Goal: Task Accomplishment & Management: Complete application form

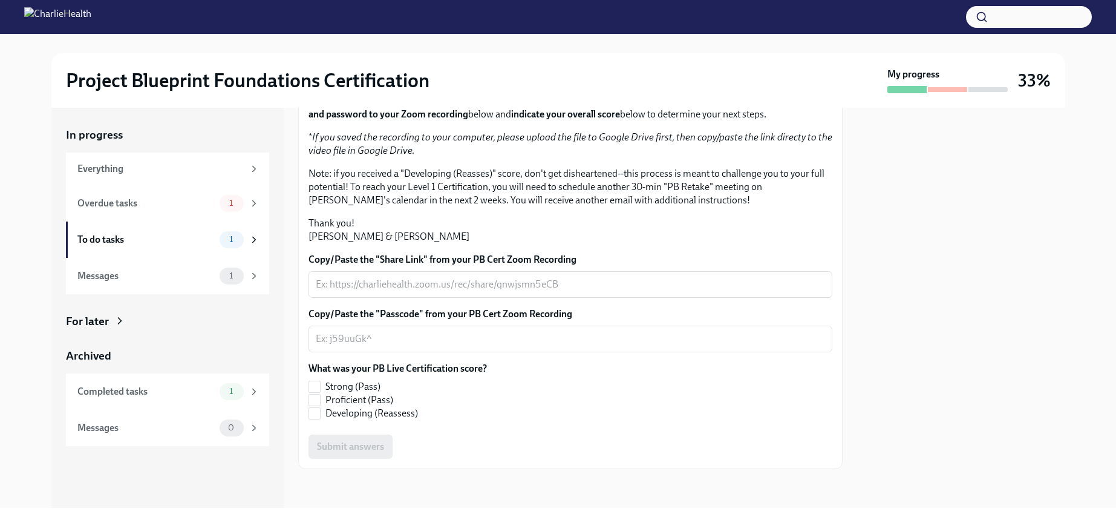
scroll to position [253, 0]
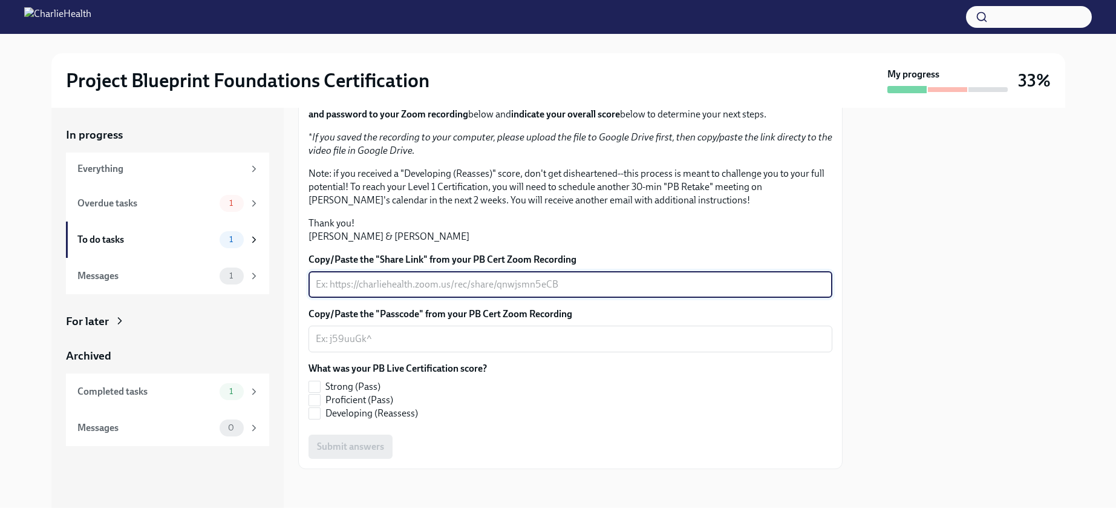
paste textarea "[URL][DOMAIN_NAME] Passcode: z#7XW%Nz"
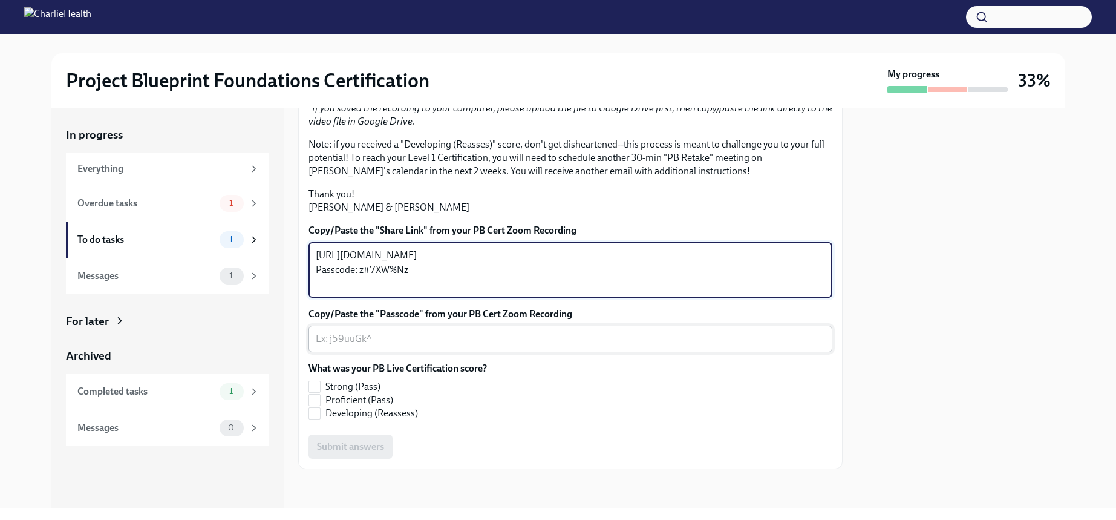
type textarea "[URL][DOMAIN_NAME] Passcode: z#7XW%Nz"
click at [376, 346] on textarea "Copy/Paste the "Passcode" from your PB Cert Zoom Recording" at bounding box center [570, 338] width 509 height 15
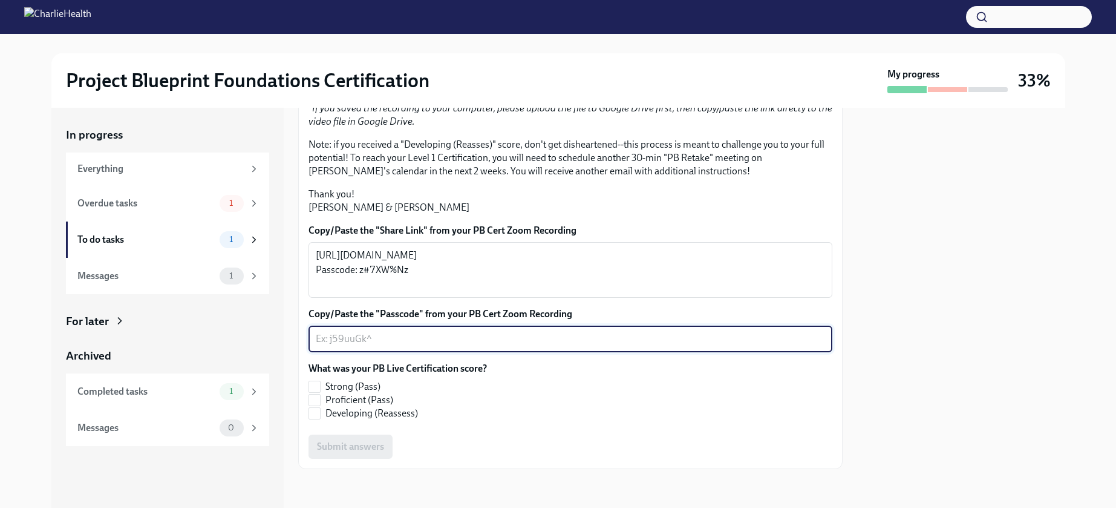
scroll to position [282, 0]
paste textarea "z#7XW%Nz"
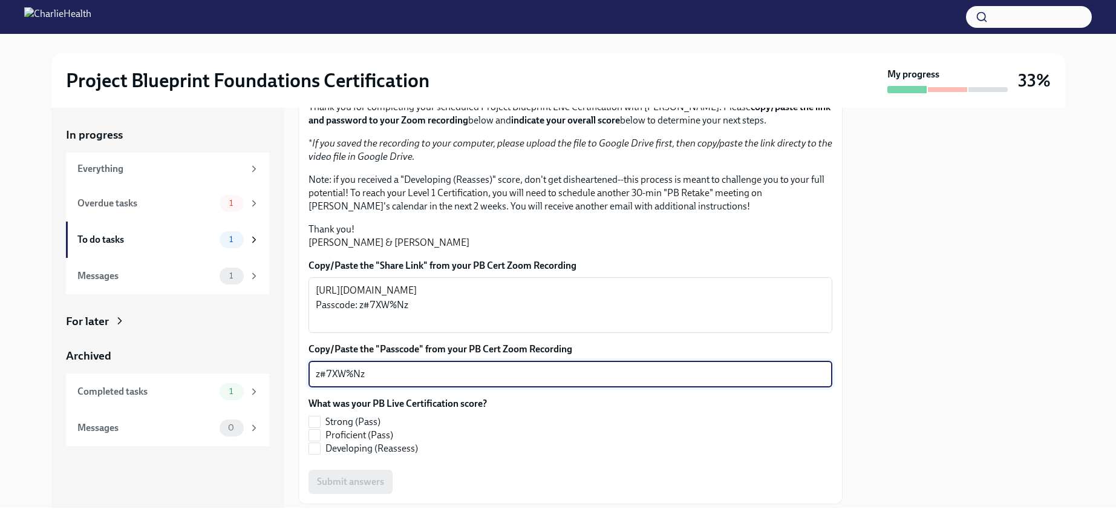
scroll to position [0, 0]
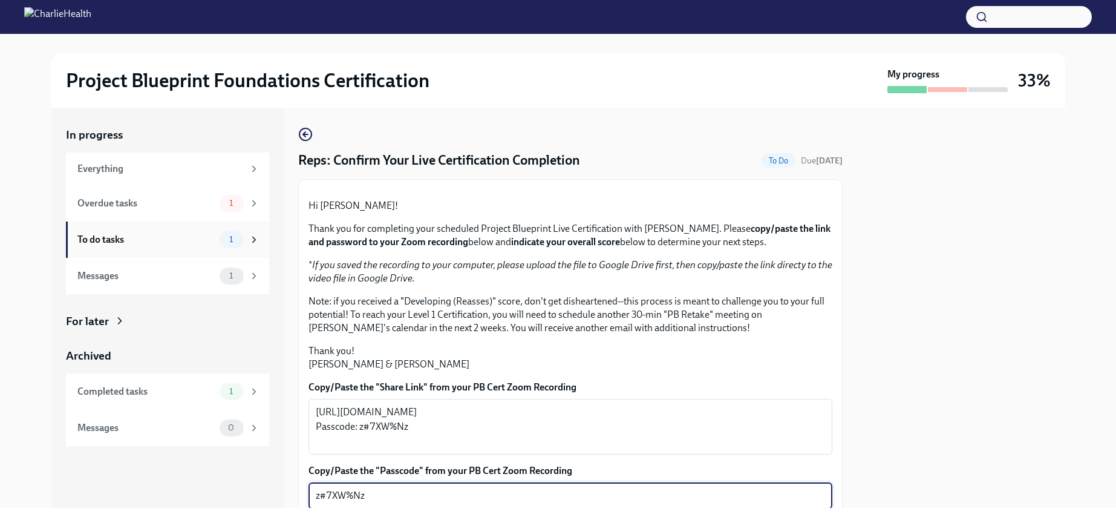
type textarea "z#7XW%Nz"
click at [213, 246] on div "To do tasks 1" at bounding box center [168, 239] width 182 height 17
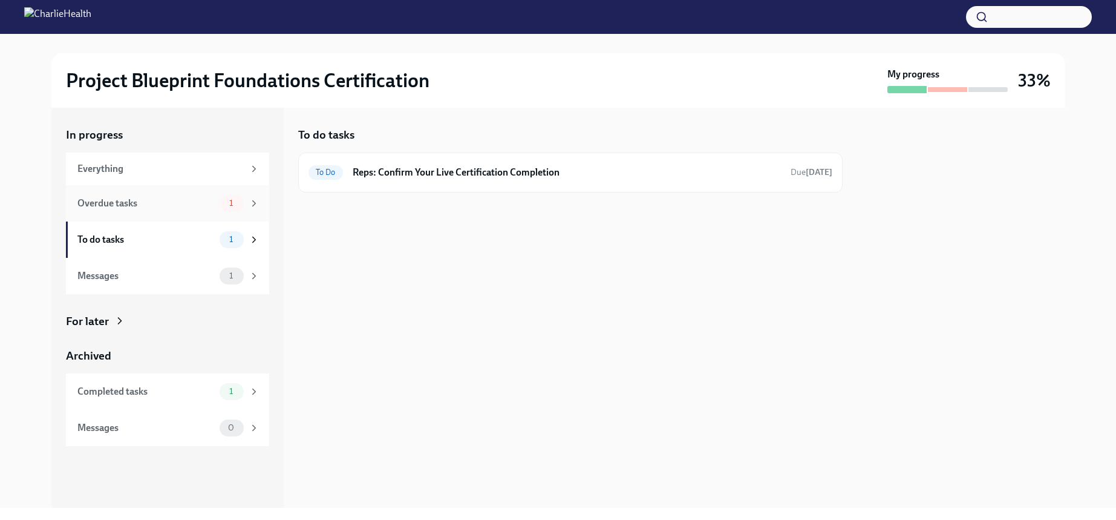
click at [191, 206] on div "Overdue tasks" at bounding box center [145, 203] width 137 height 13
click at [214, 241] on div "To do tasks" at bounding box center [145, 239] width 137 height 13
click at [220, 263] on div "Messages 1" at bounding box center [167, 276] width 203 height 36
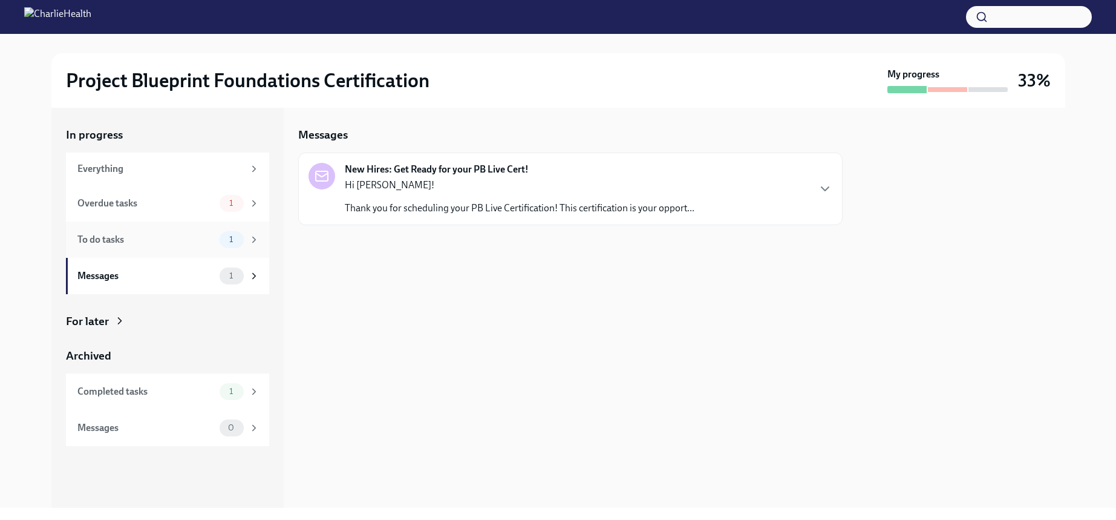
click at [198, 241] on div "To do tasks" at bounding box center [145, 239] width 137 height 13
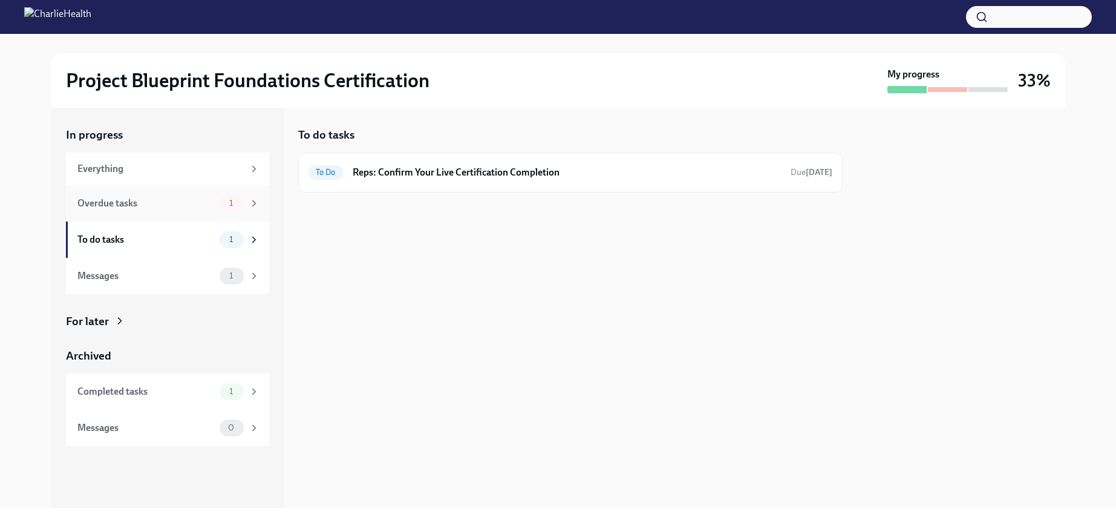
click at [214, 214] on div "Overdue tasks 1" at bounding box center [167, 203] width 203 height 36
click at [380, 184] on div "Overdue New Hires: Complete Your Pre-Work Account Tiering Due [DATE]" at bounding box center [570, 172] width 544 height 40
click at [323, 178] on div "Overdue" at bounding box center [330, 172] width 45 height 15
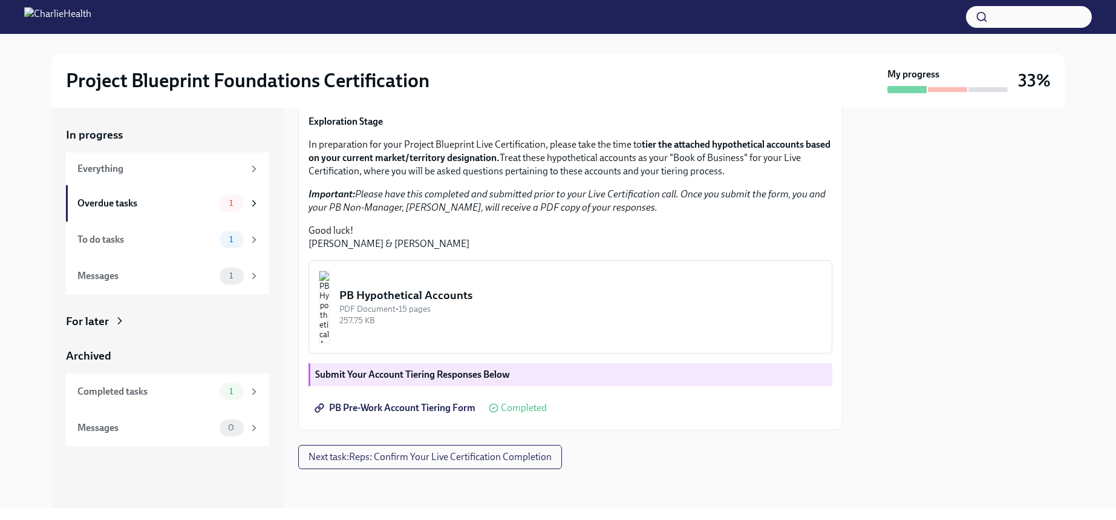
scroll to position [269, 0]
click at [367, 459] on span "Next task : Reps: Confirm Your Live Certification Completion" at bounding box center [429, 457] width 243 height 12
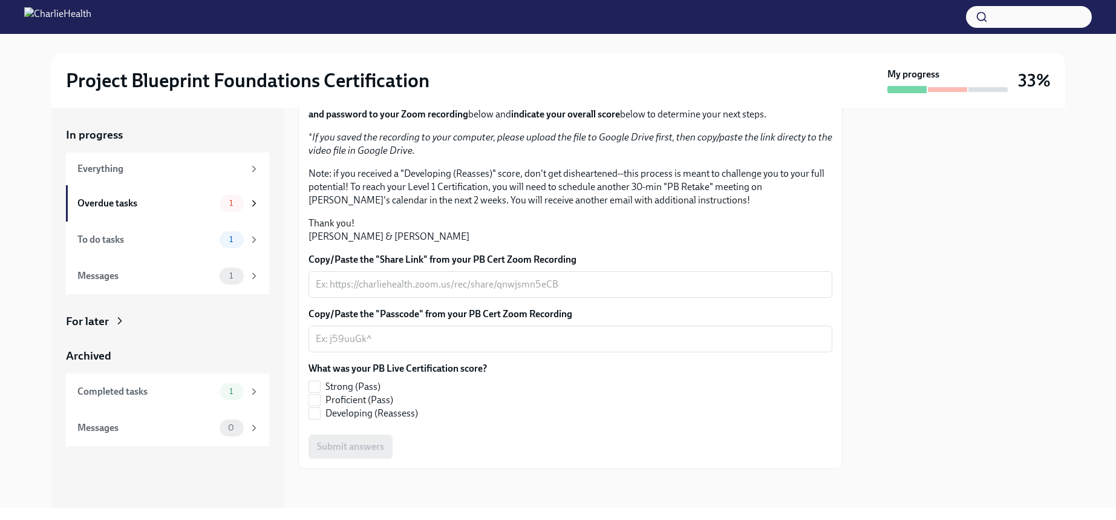
scroll to position [185, 0]
click at [424, 292] on textarea "Copy/Paste the "Share Link" from your PB Cert Zoom Recording" at bounding box center [570, 284] width 509 height 15
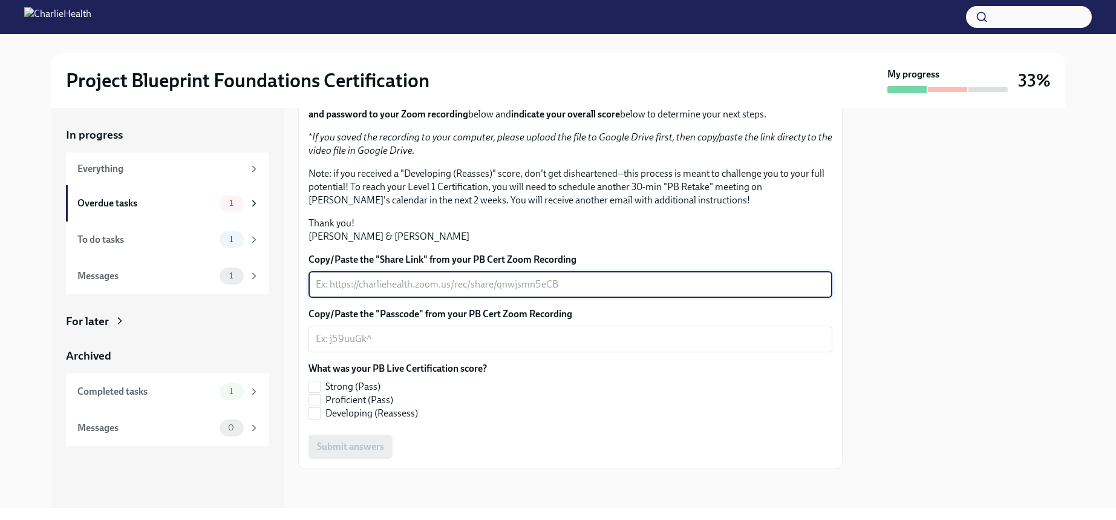
paste textarea "[URL][DOMAIN_NAME] Passcode: z#7XW%Nz"
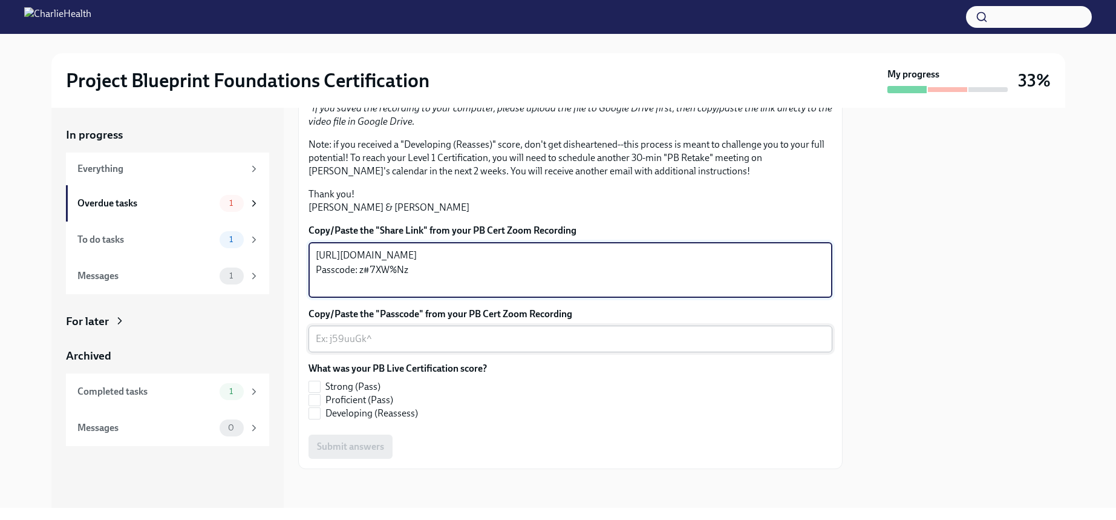
type textarea "[URL][DOMAIN_NAME] Passcode: z#7XW%Nz"
click at [437, 352] on div "x ​" at bounding box center [570, 338] width 524 height 27
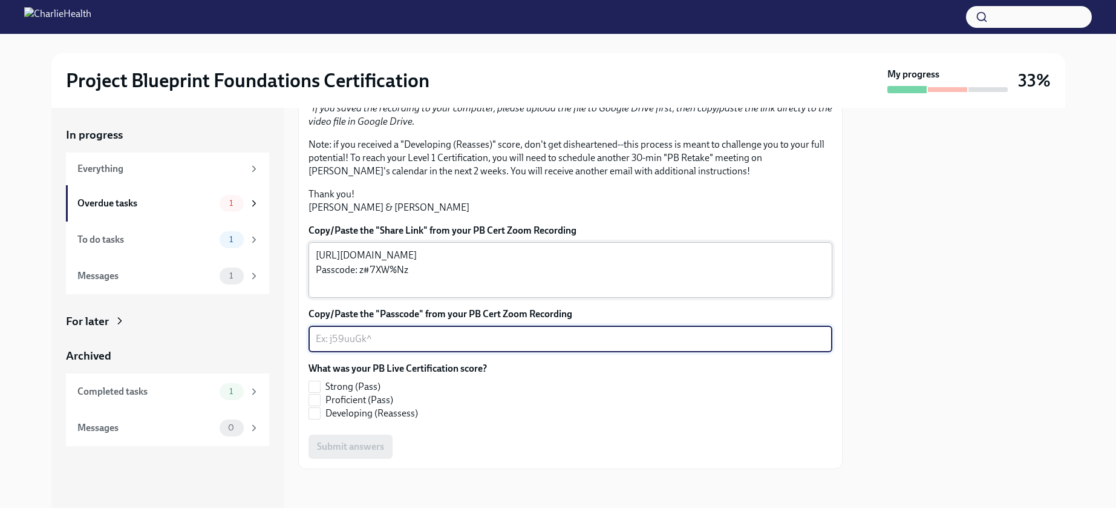
scroll to position [282, 0]
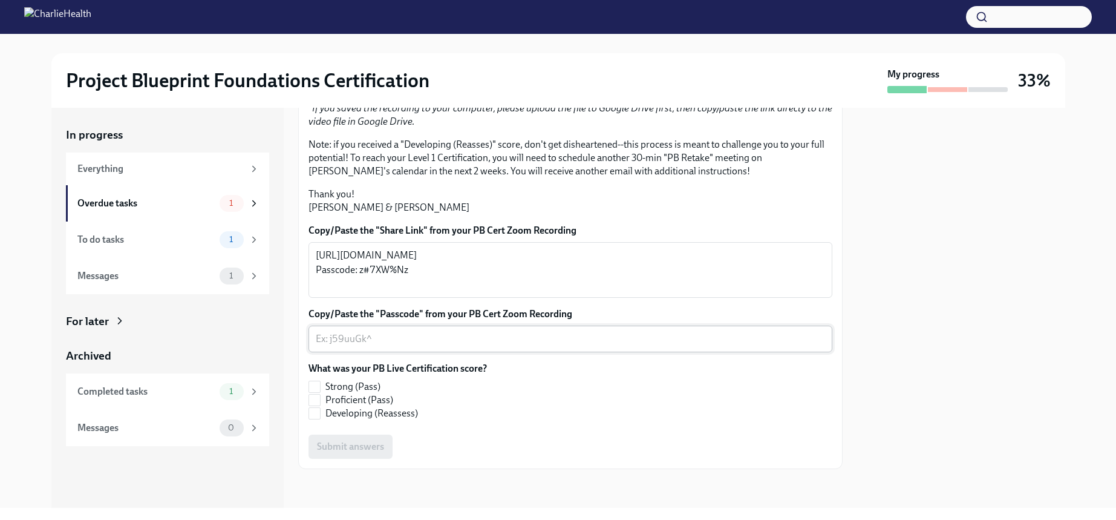
click at [359, 336] on textarea "Copy/Paste the "Passcode" from your PB Cert Zoom Recording" at bounding box center [570, 338] width 509 height 15
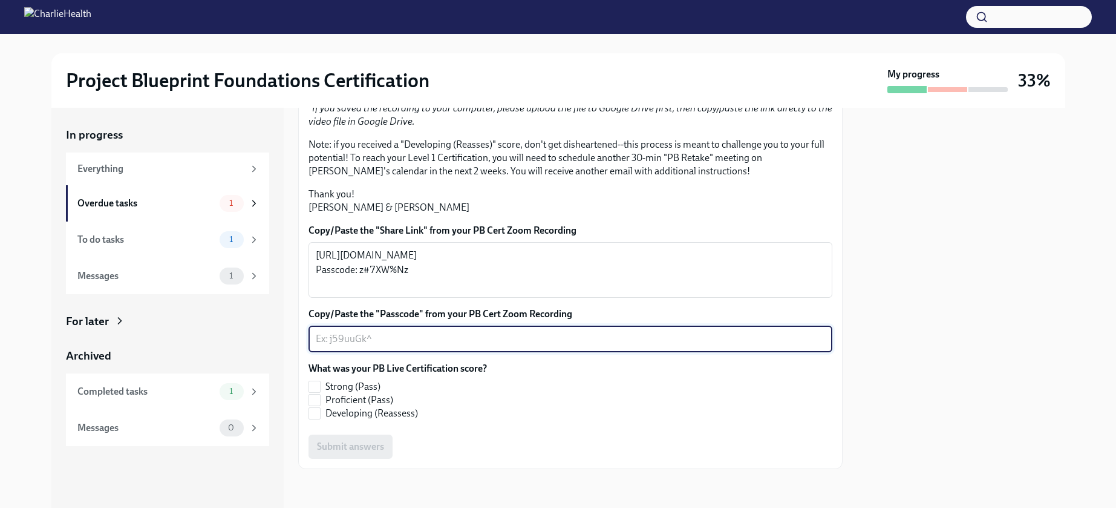
paste textarea "z#7XW%Nz"
type textarea "z#7XW%Nz"
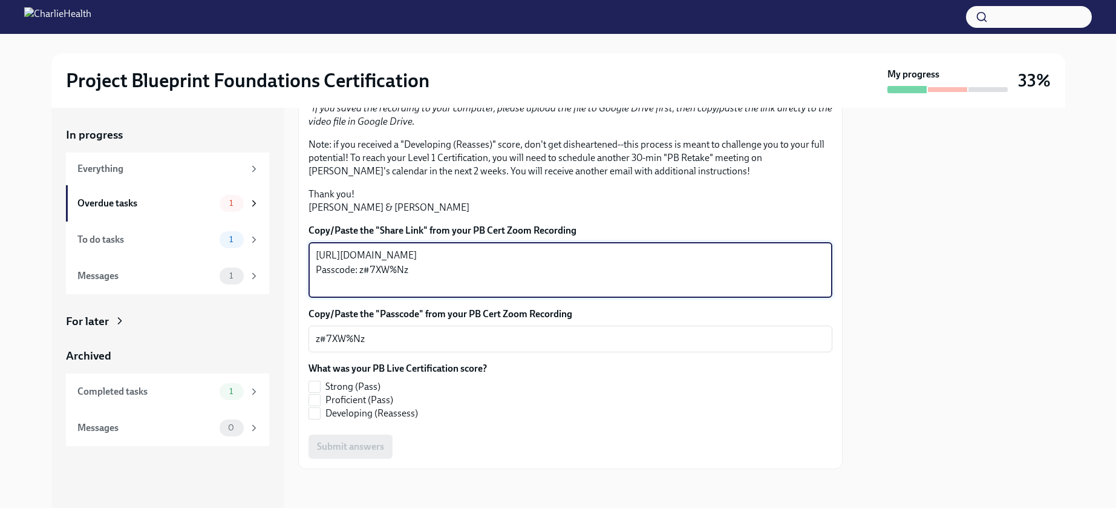
drag, startPoint x: 407, startPoint y: 287, endPoint x: 301, endPoint y: 284, distance: 105.9
click at [301, 284] on div "Hi [PERSON_NAME]! Thank you for completing your scheduled Project Blueprint Liv…" at bounding box center [570, 245] width 544 height 446
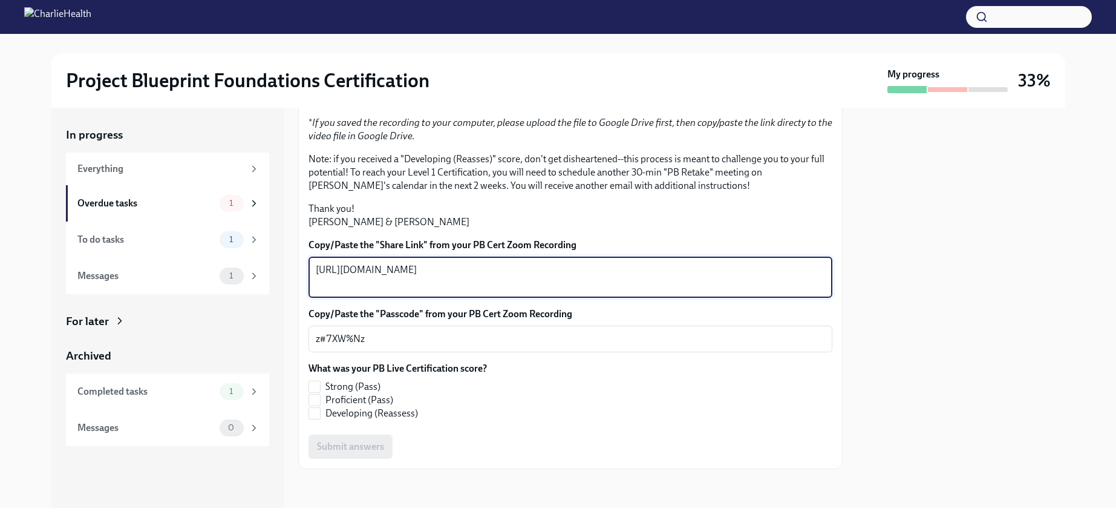
scroll to position [267, 0]
type textarea "[URL][DOMAIN_NAME]"
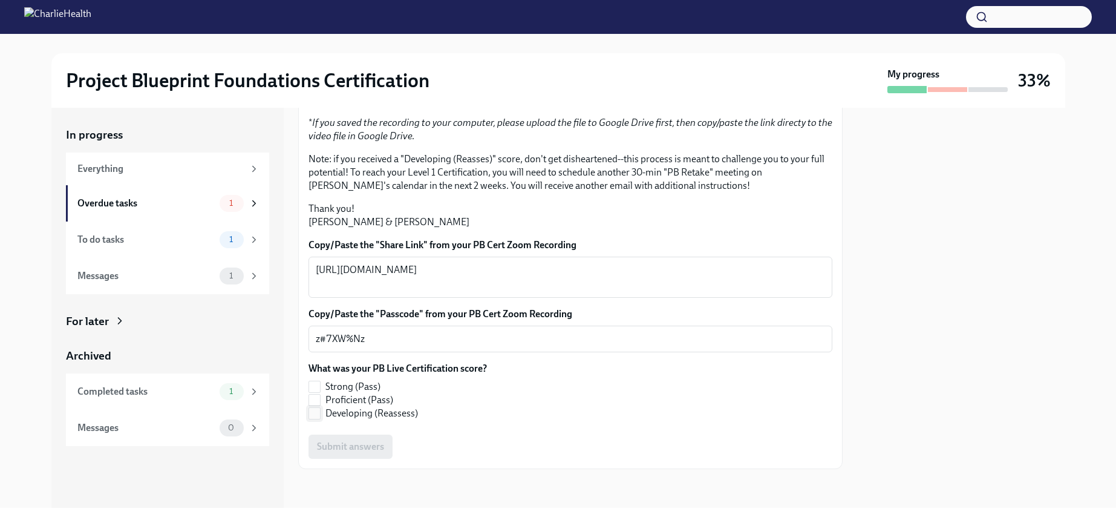
click at [313, 410] on input "Developing (Reassess)" at bounding box center [314, 413] width 11 height 11
checkbox input "true"
click at [313, 403] on input "Proficient (Pass)" at bounding box center [314, 399] width 11 height 11
checkbox input "true"
click at [313, 386] on input "Strong (Pass)" at bounding box center [314, 386] width 11 height 11
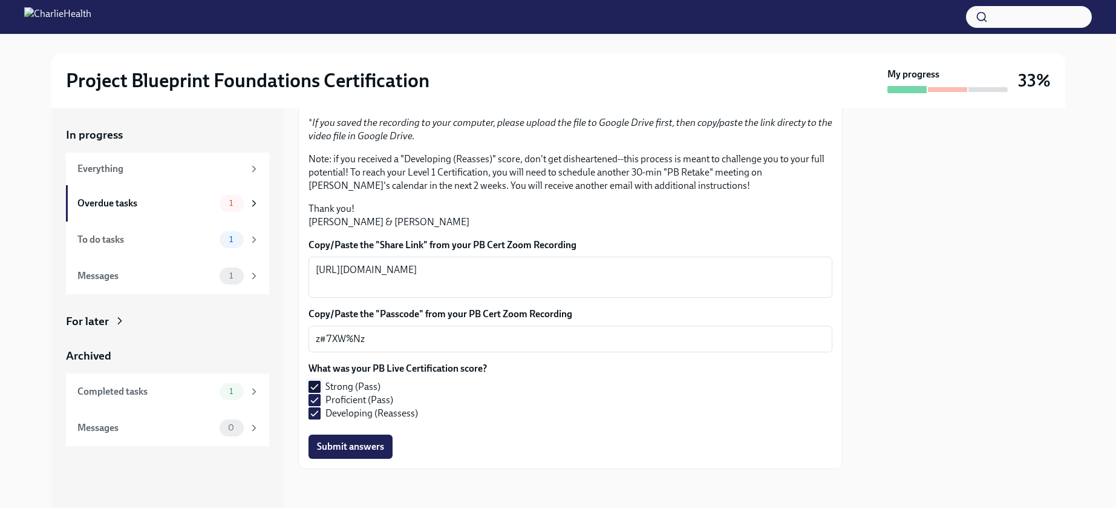
click at [315, 385] on input "Strong (Pass)" at bounding box center [314, 386] width 11 height 11
checkbox input "false"
click at [316, 394] on input "Proficient (Pass)" at bounding box center [314, 399] width 11 height 11
checkbox input "false"
click at [315, 410] on input "Developing (Reassess)" at bounding box center [314, 413] width 11 height 11
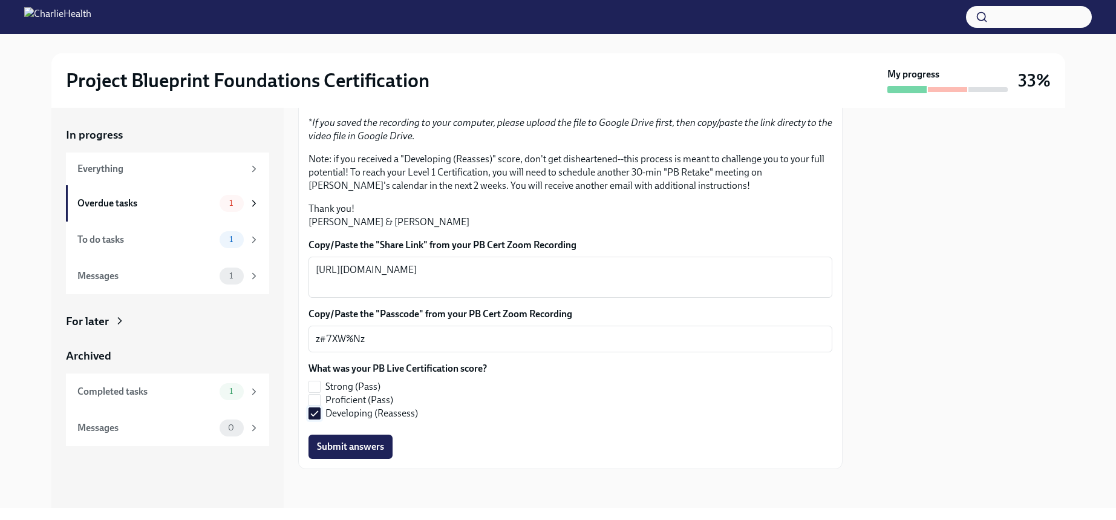
checkbox input "false"
click at [736, 219] on p "Thank you! [PERSON_NAME] & [PERSON_NAME]" at bounding box center [570, 215] width 524 height 27
